Goal: Ask a question

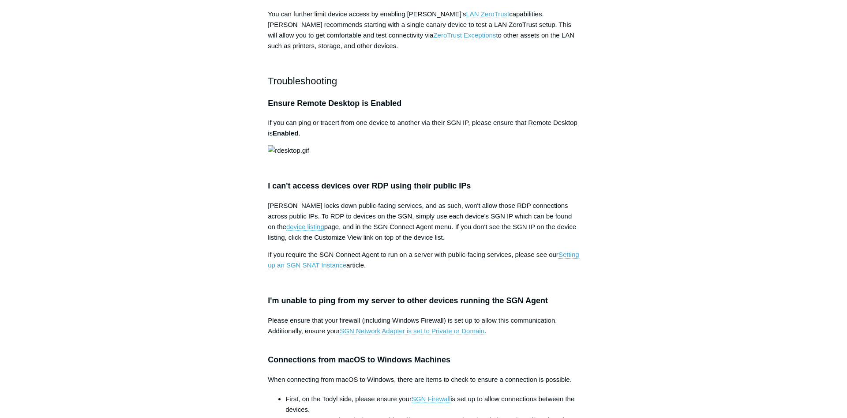
scroll to position [855, 0]
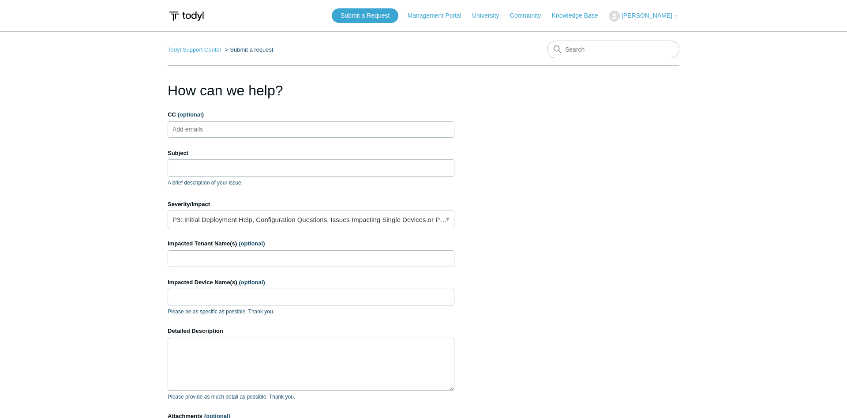
drag, startPoint x: 0, startPoint y: 0, endPoint x: 272, endPoint y: 129, distance: 300.8
click at [272, 129] on ul "Add emails" at bounding box center [311, 129] width 287 height 16
click at [259, 167] on input "Subject" at bounding box center [311, 167] width 287 height 17
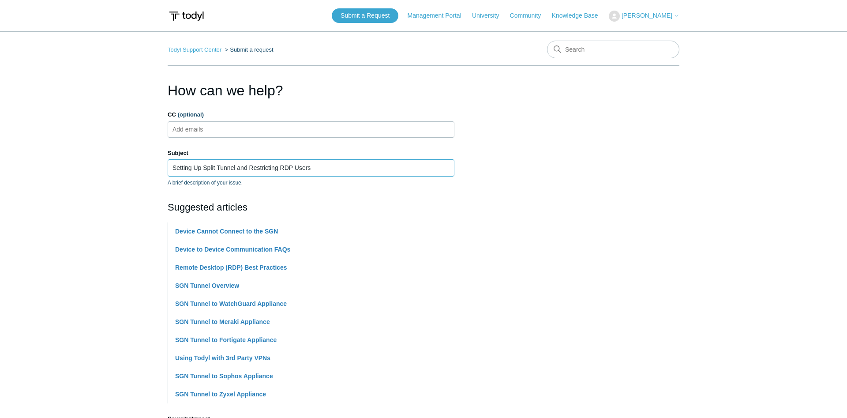
type input "Setting Up Split Tunnel and Restricting RDP Users"
drag, startPoint x: 96, startPoint y: 228, endPoint x: 104, endPoint y: 220, distance: 11.2
click at [98, 234] on main "Todyl Support Center Submit a request How can we help? CC (optional) Add emails…" at bounding box center [423, 365] width 847 height 669
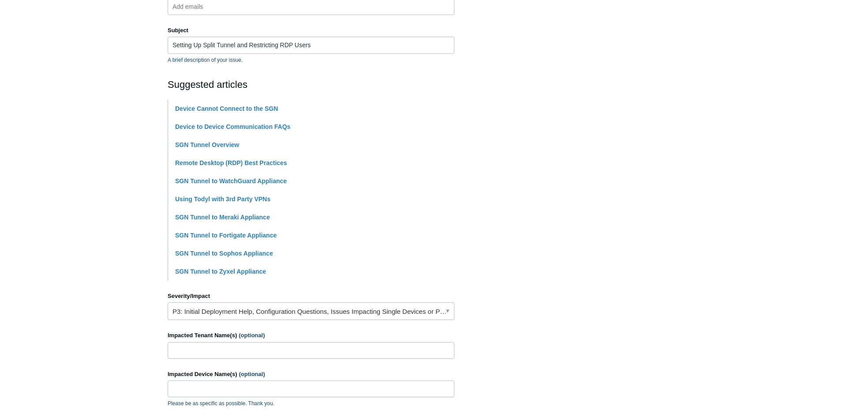
scroll to position [135, 0]
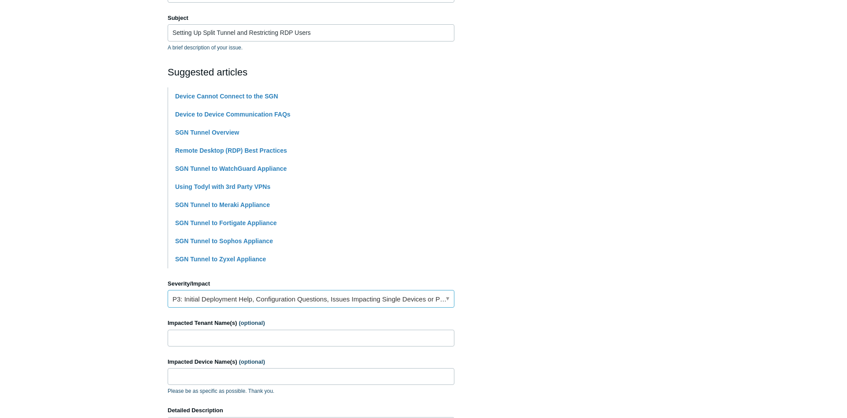
click at [271, 298] on link "P3: Initial Deployment Help, Configuration Questions, Issues Impacting Single D…" at bounding box center [311, 299] width 287 height 18
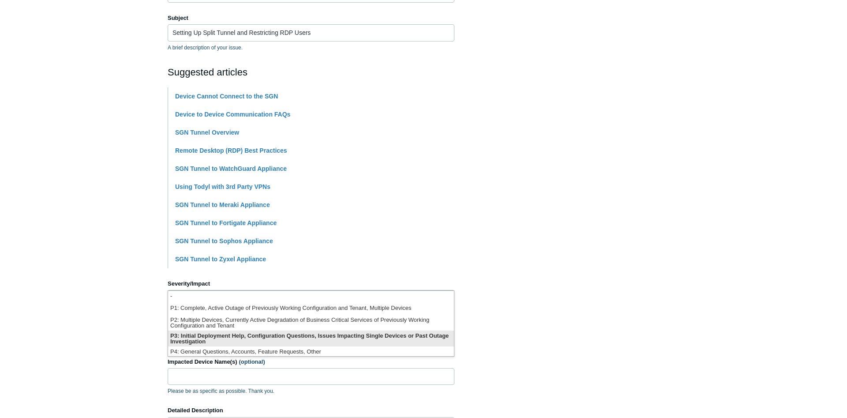
click at [242, 336] on li "P3: Initial Deployment Help, Configuration Questions, Issues Impacting Single D…" at bounding box center [311, 338] width 286 height 16
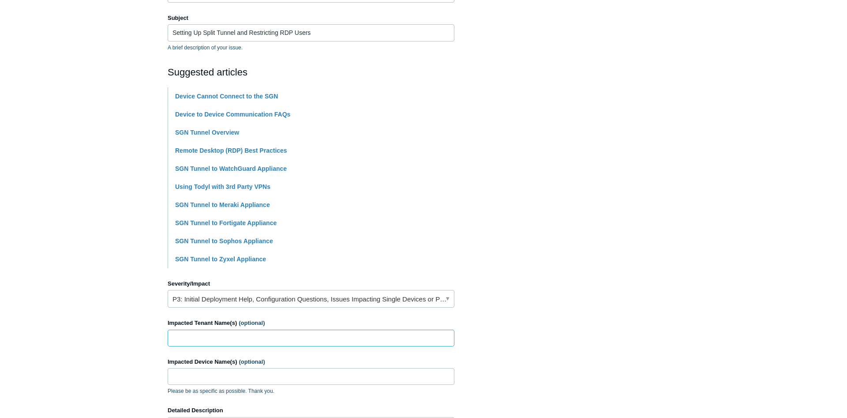
click at [238, 334] on input "Impacted Tenant Name(s) (optional)" at bounding box center [311, 338] width 287 height 17
type input "Venture West"
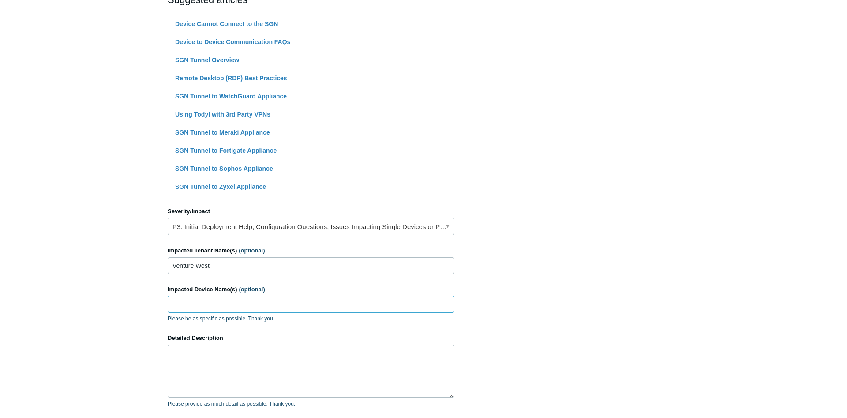
scroll to position [270, 0]
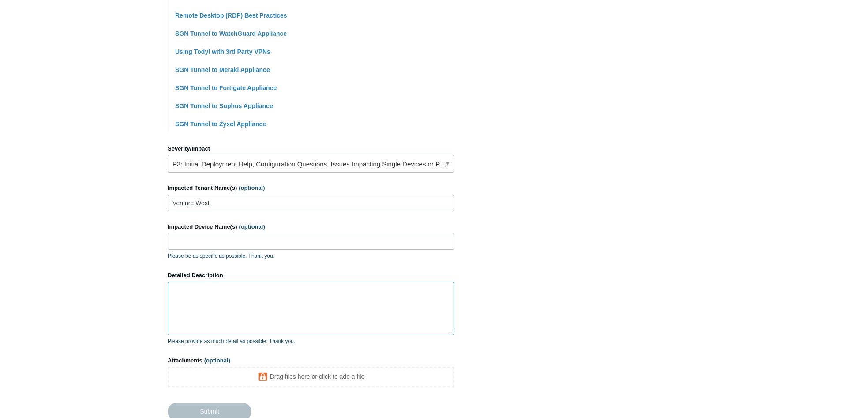
click at [257, 292] on textarea "Detailed Description" at bounding box center [311, 308] width 287 height 53
click at [365, 306] on textarea "Hello, I'd like assistance with setting up split tunnels and also restricting V…" at bounding box center [311, 308] width 287 height 53
click at [433, 308] on textarea "Hello, I'd like assistance with setting up split tunnels and also restricting V…" at bounding box center [311, 308] width 287 height 53
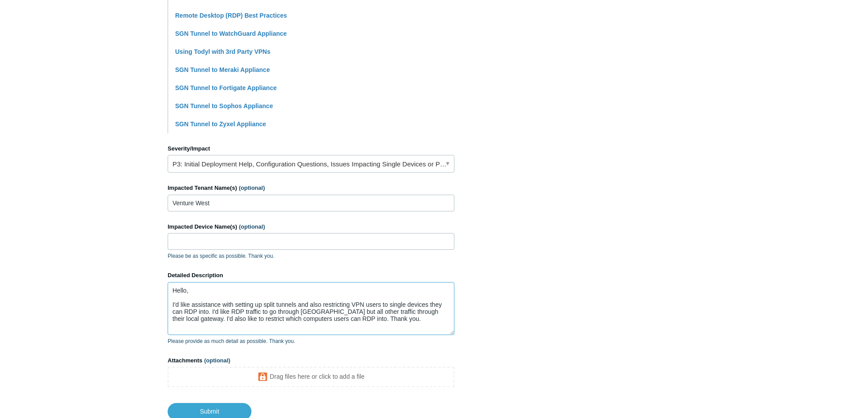
type textarea "Hello, I'd like assistance with setting up split tunnels and also restricting V…"
click at [227, 402] on footer "Submit" at bounding box center [311, 405] width 287 height 30
click at [229, 409] on input "Submit" at bounding box center [210, 412] width 84 height 18
